Goal: Information Seeking & Learning: Learn about a topic

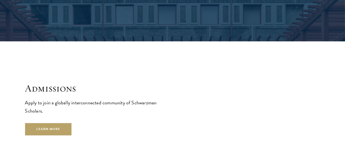
scroll to position [816, 0]
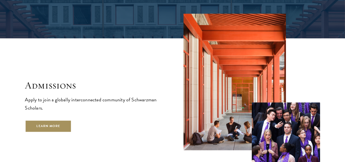
click at [70, 129] on link "Learn More" at bounding box center [48, 126] width 47 height 12
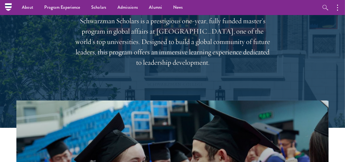
scroll to position [0, 0]
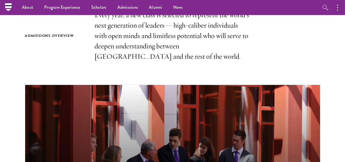
scroll to position [178, 0]
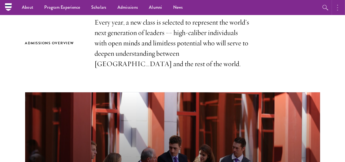
click at [339, 8] on button "button" at bounding box center [339, 7] width 12 height 15
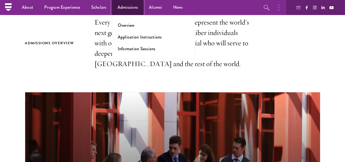
click at [128, 9] on link "Admissions" at bounding box center [128, 7] width 32 height 15
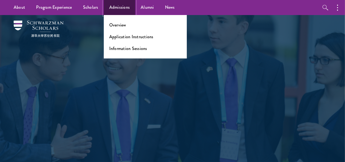
click at [119, 10] on link "Admissions" at bounding box center [120, 7] width 32 height 15
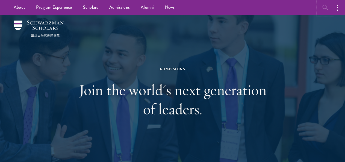
click at [326, 10] on icon "button" at bounding box center [325, 7] width 7 height 7
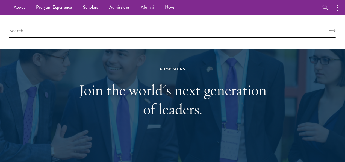
click at [160, 33] on input "search" at bounding box center [172, 32] width 326 height 12
type input "profile"
click at [329, 29] on button "Search" at bounding box center [332, 31] width 7 height 4
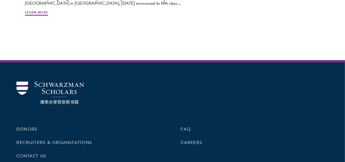
scroll to position [872, 0]
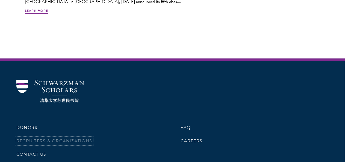
click at [92, 138] on link "Recruiters & Organizations" at bounding box center [54, 141] width 76 height 7
